Goal: Information Seeking & Learning: Learn about a topic

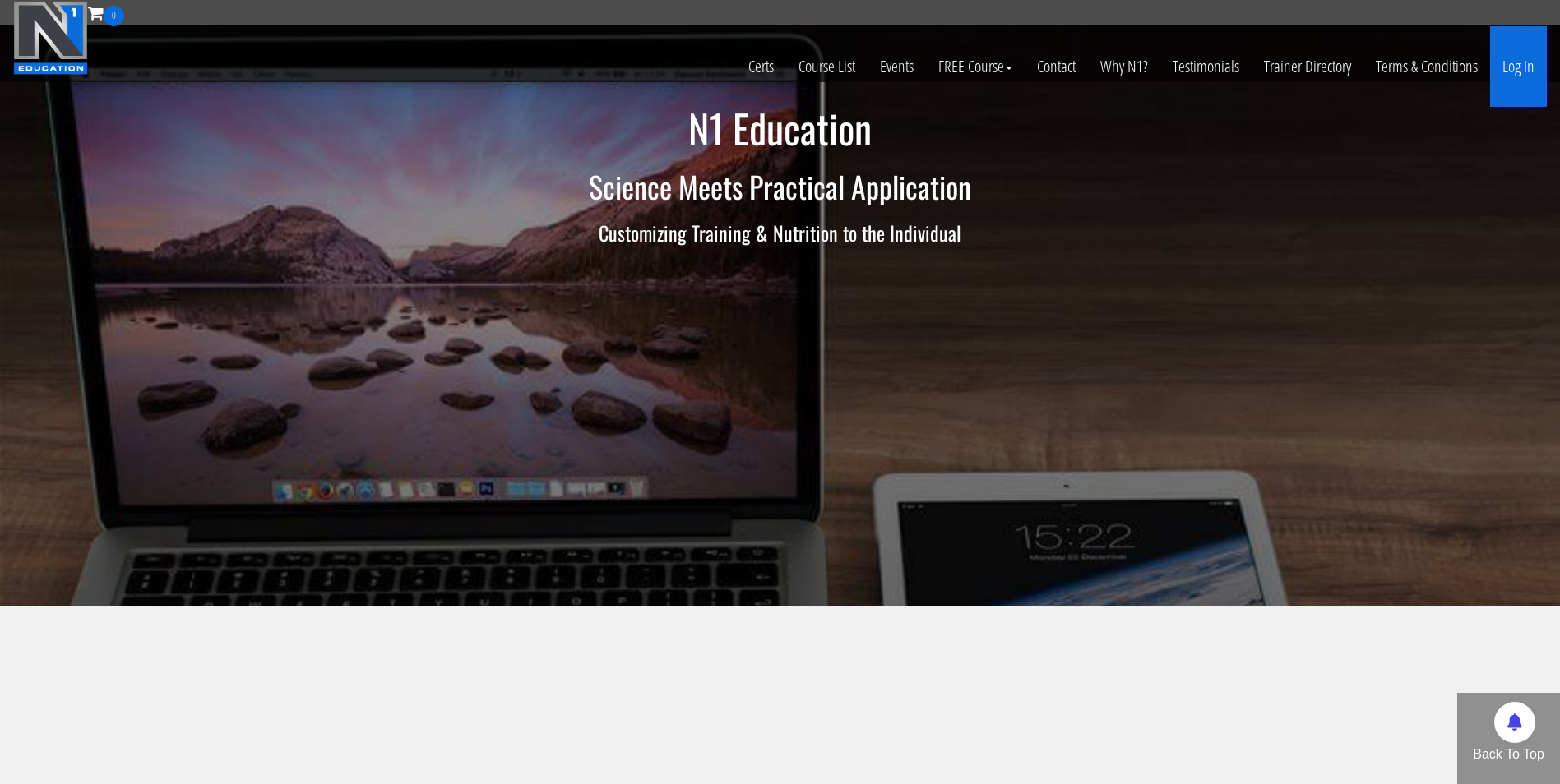
click at [1506, 62] on link "Log In" at bounding box center [1518, 66] width 57 height 80
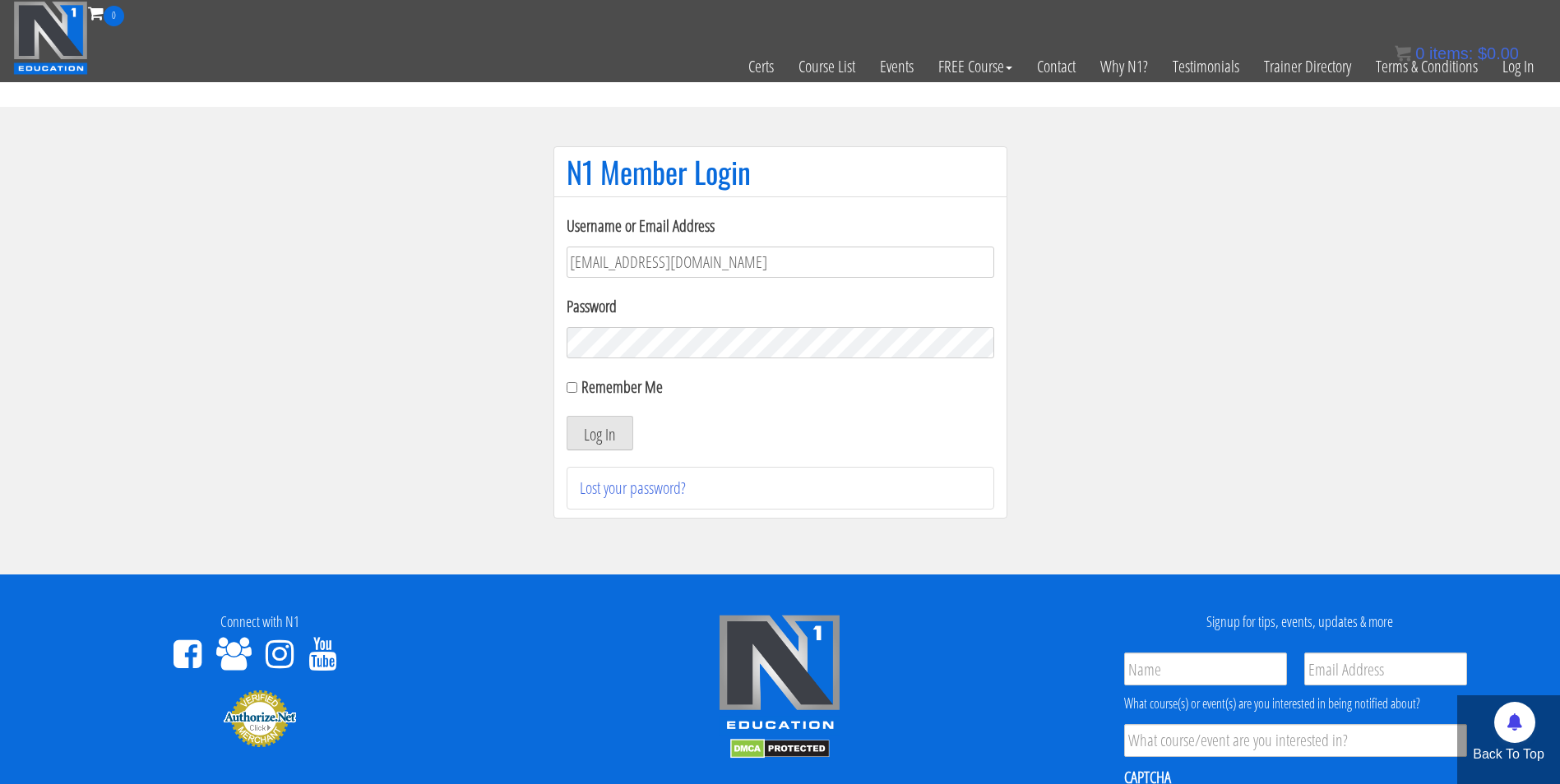
type input "darrennuzzo@gmail.com"
click at [566, 416] on button "Log In" at bounding box center [600, 433] width 66 height 34
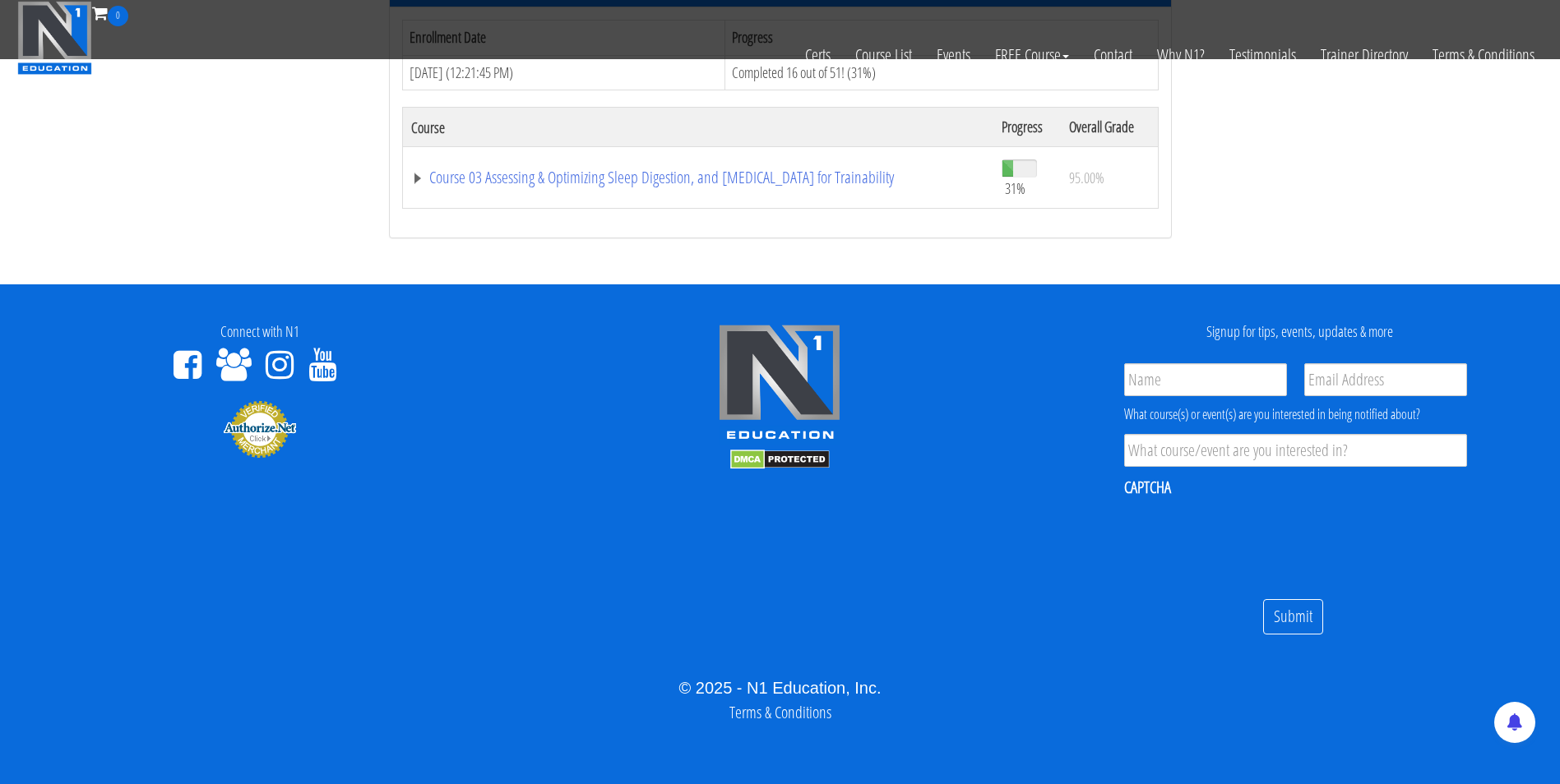
scroll to position [1137, 0]
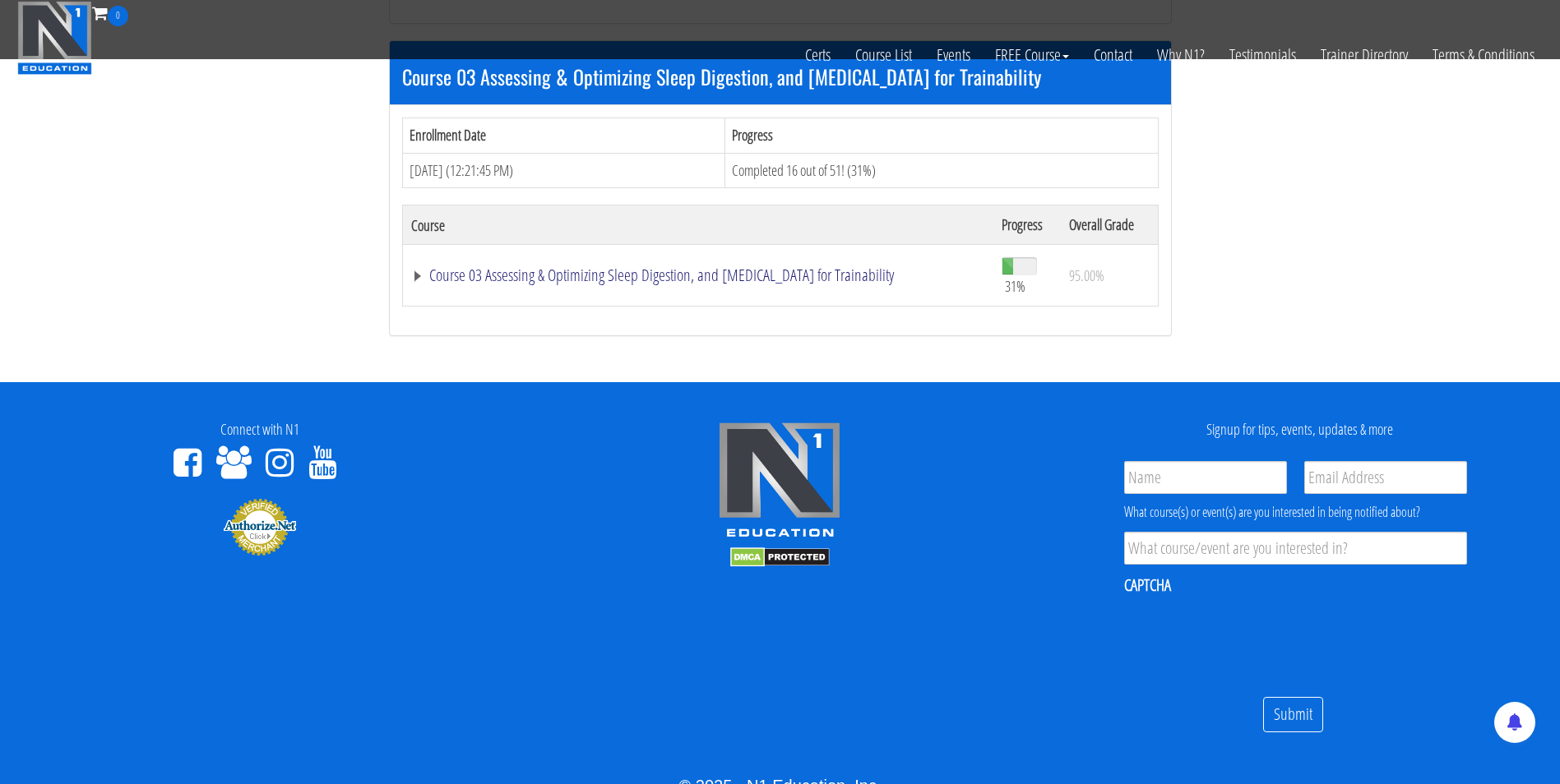
click at [755, 277] on link "Course 03 Assessing & Optimizing Sleep Digestion, and [MEDICAL_DATA] for Traina…" at bounding box center [698, 275] width 574 height 16
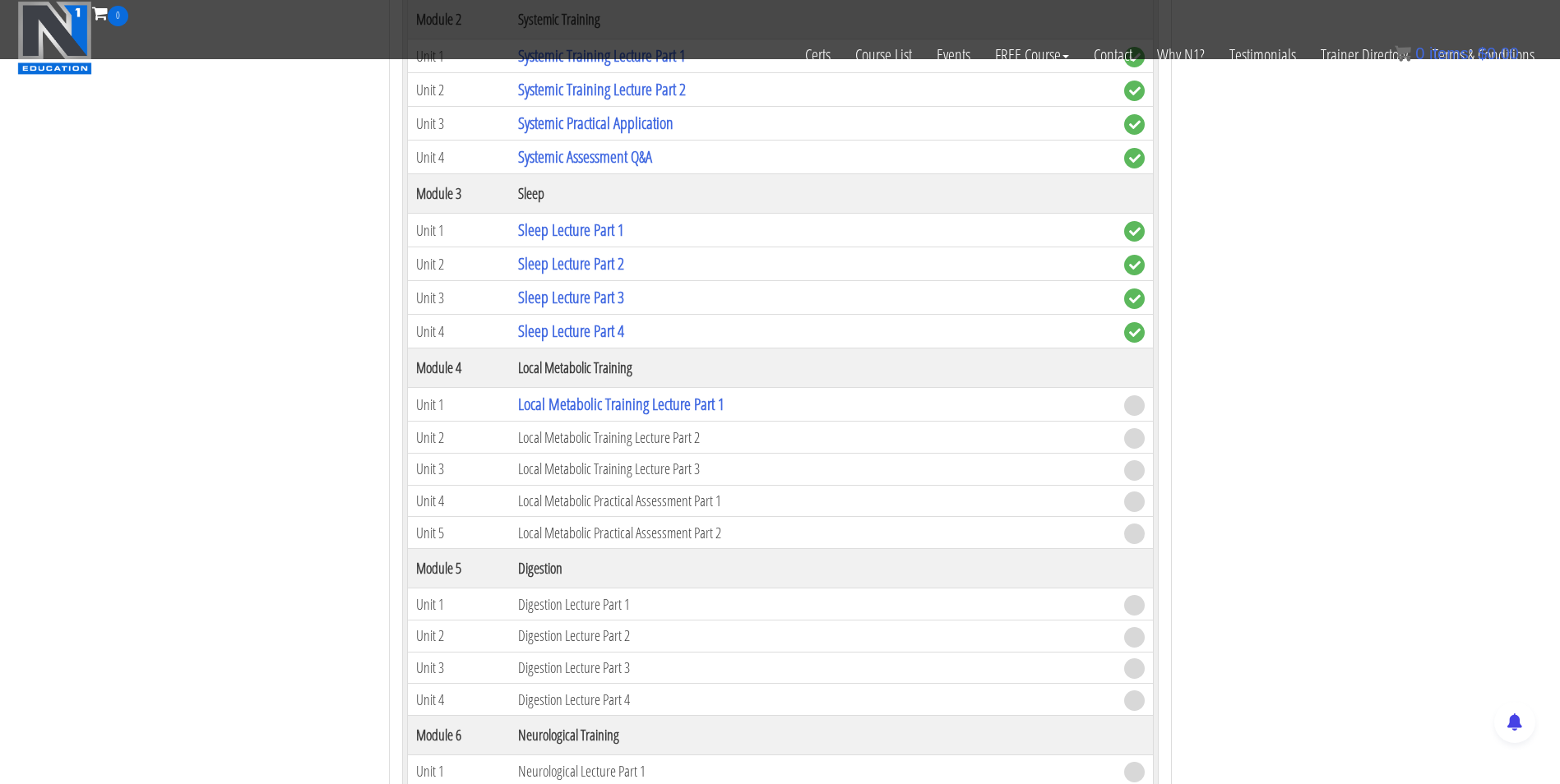
scroll to position [1757, 0]
click at [615, 402] on link "Local Metabolic Training Lecture Part 1" at bounding box center [621, 404] width 206 height 22
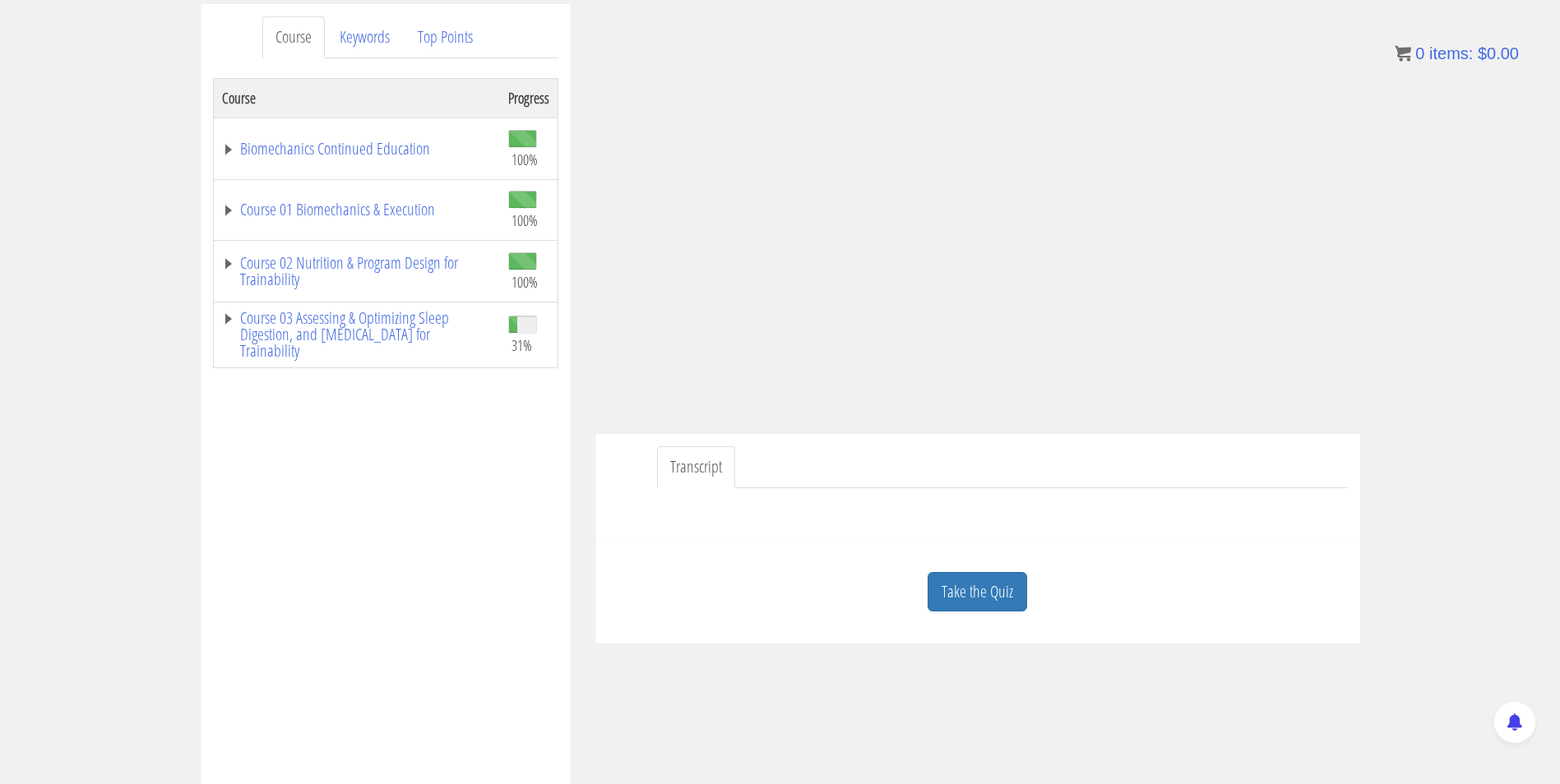
scroll to position [212, 0]
click at [983, 595] on link "Take the Quiz" at bounding box center [977, 591] width 99 height 41
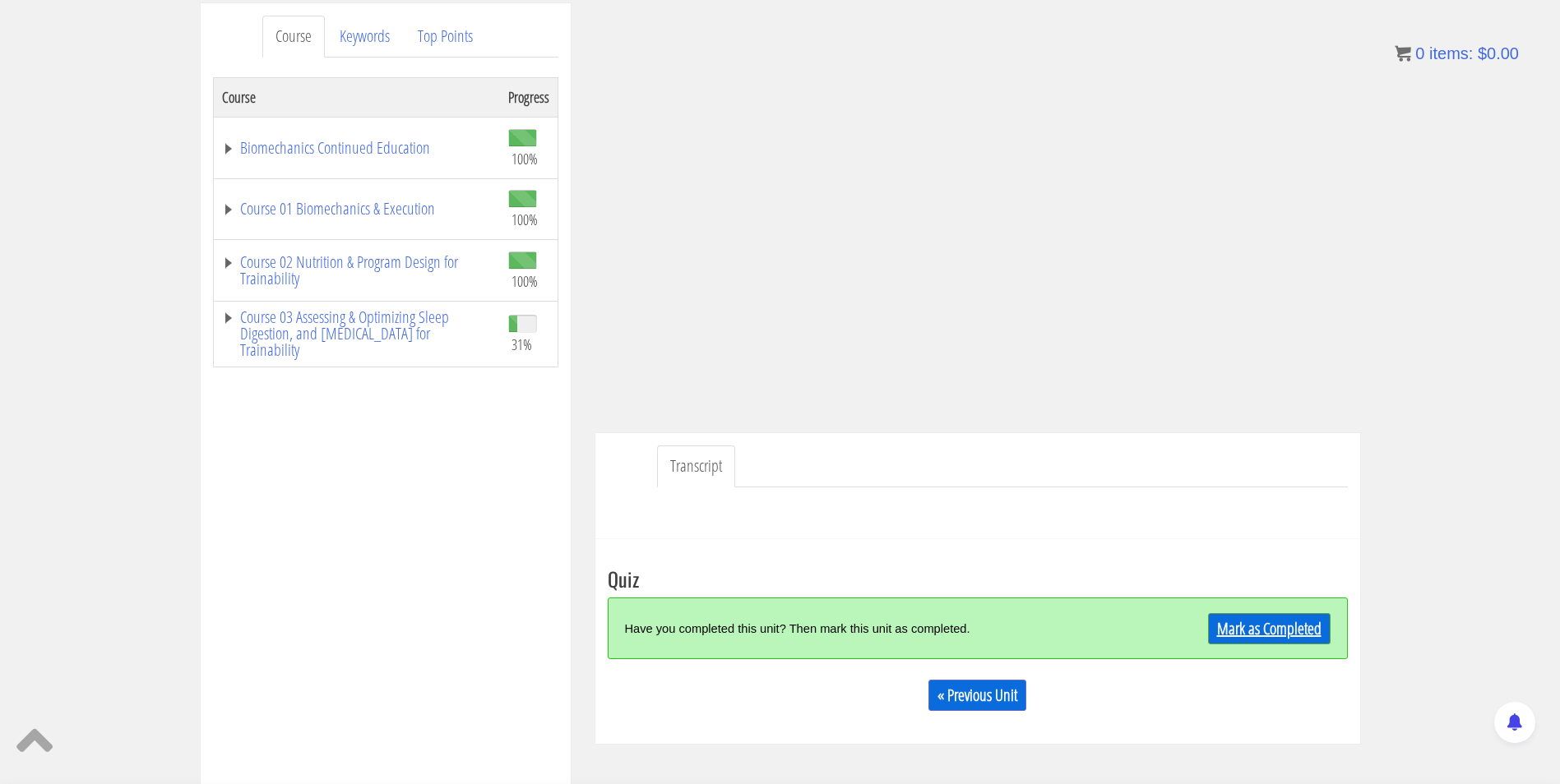
click at [1243, 626] on link "Mark as Completed" at bounding box center [1268, 628] width 122 height 31
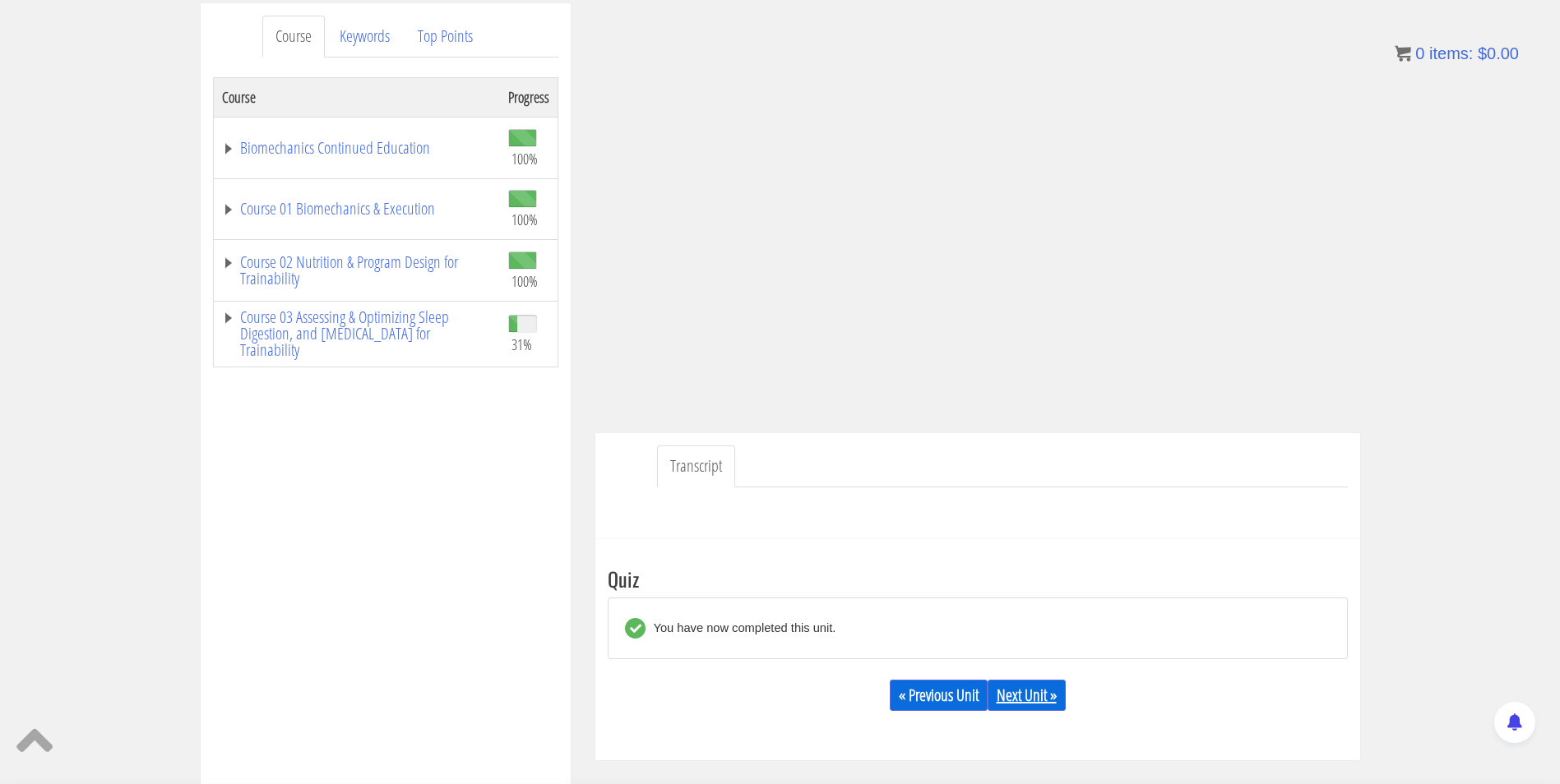
click at [1024, 688] on link "Next Unit »" at bounding box center [1026, 695] width 78 height 31
